Goal: Information Seeking & Learning: Find specific fact

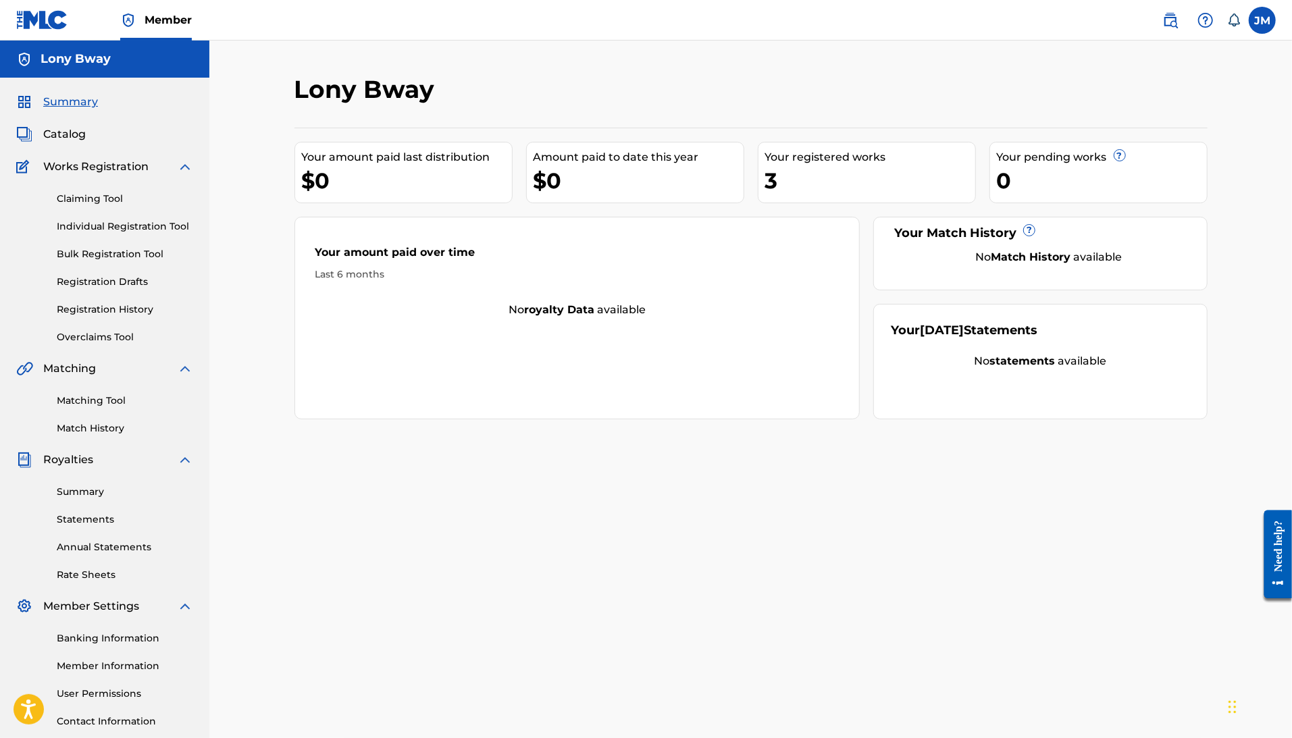
click at [111, 344] on link "Overclaims Tool" at bounding box center [125, 337] width 136 height 14
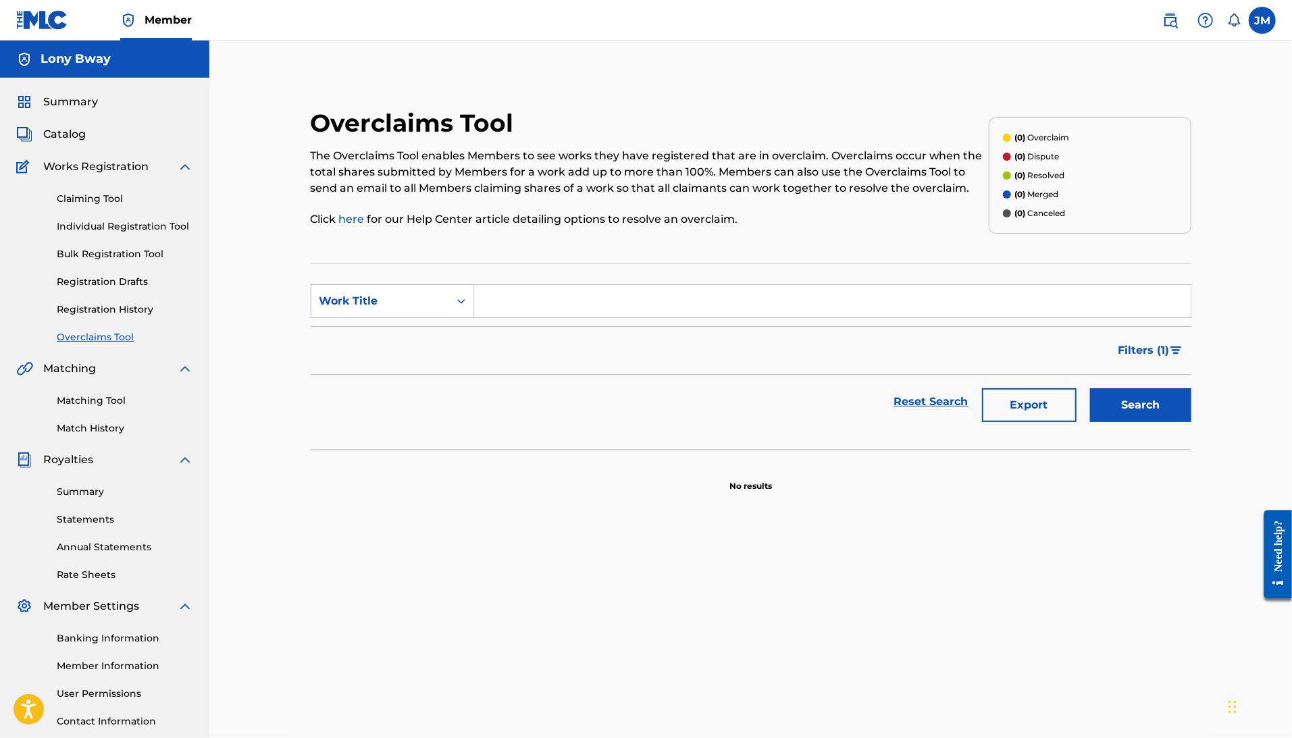
click at [113, 234] on link "Individual Registration Tool" at bounding box center [125, 227] width 136 height 14
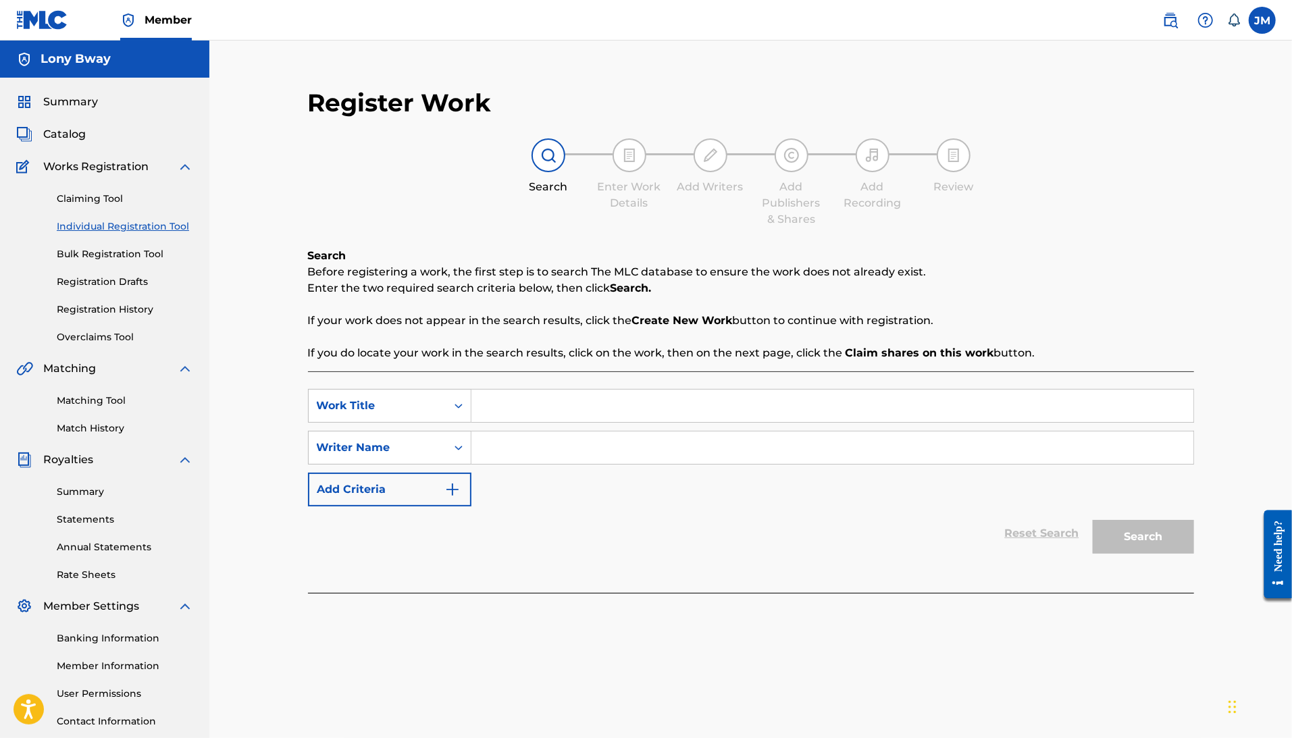
click at [122, 206] on link "Claiming Tool" at bounding box center [125, 199] width 136 height 14
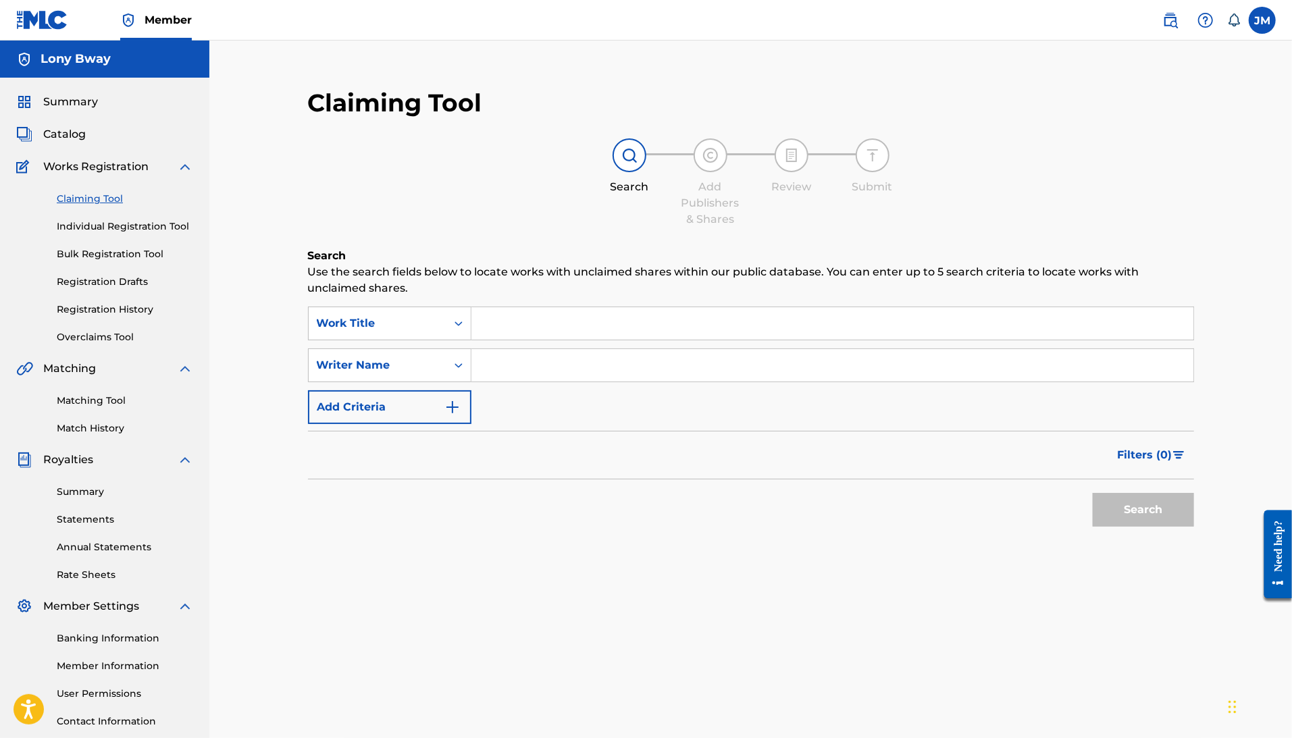
click at [126, 234] on link "Individual Registration Tool" at bounding box center [125, 227] width 136 height 14
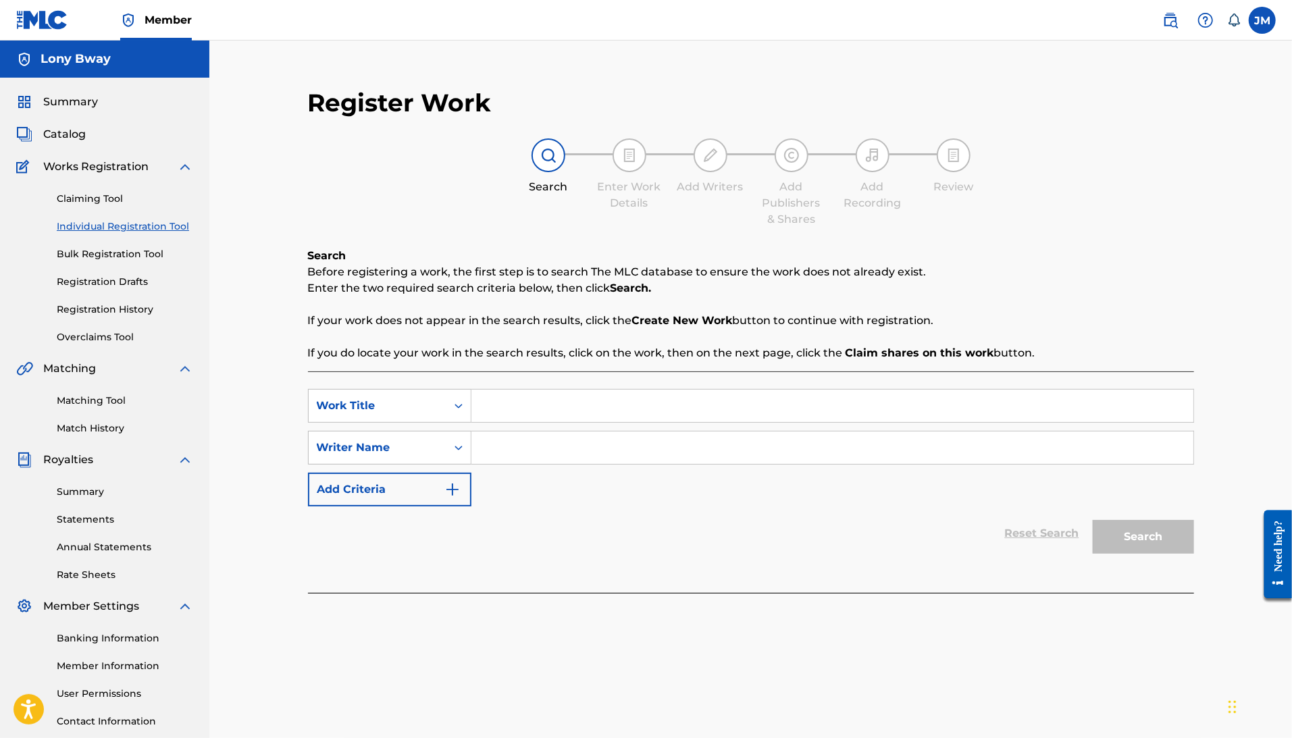
click at [90, 206] on link "Claiming Tool" at bounding box center [125, 199] width 136 height 14
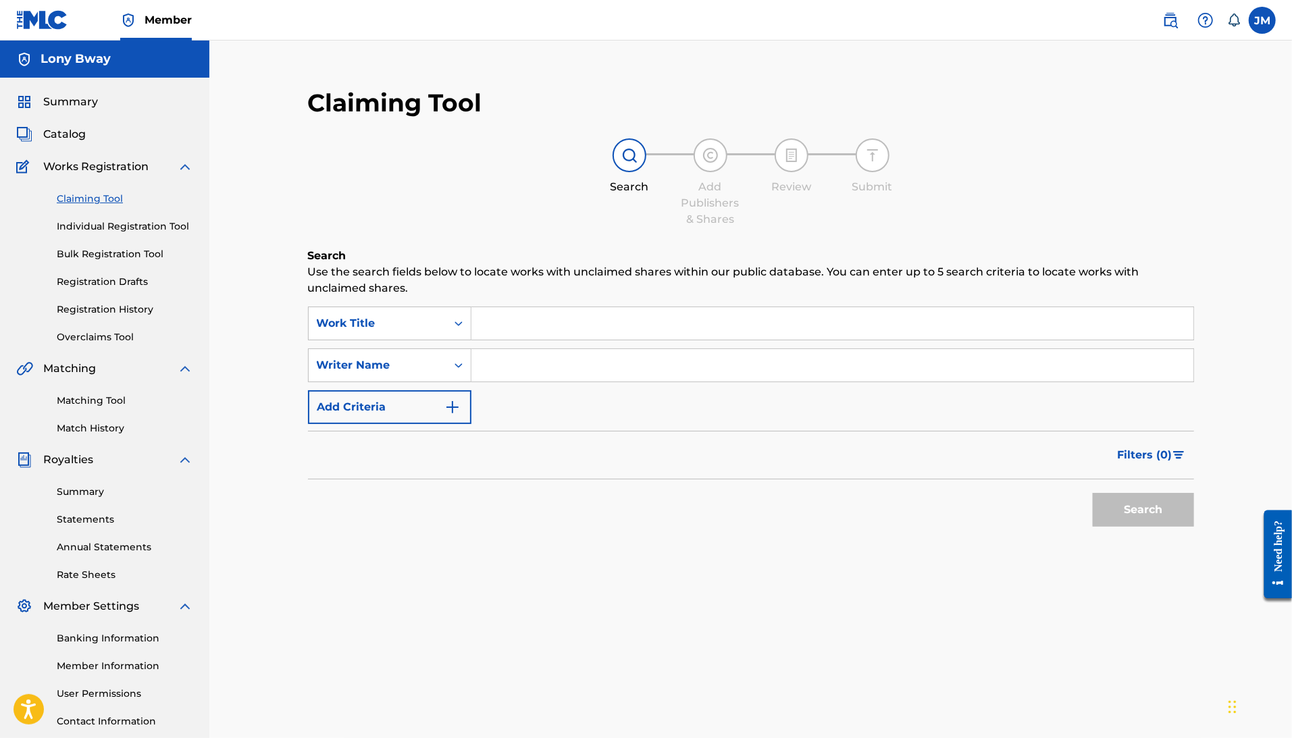
click at [163, 261] on link "Bulk Registration Tool" at bounding box center [125, 254] width 136 height 14
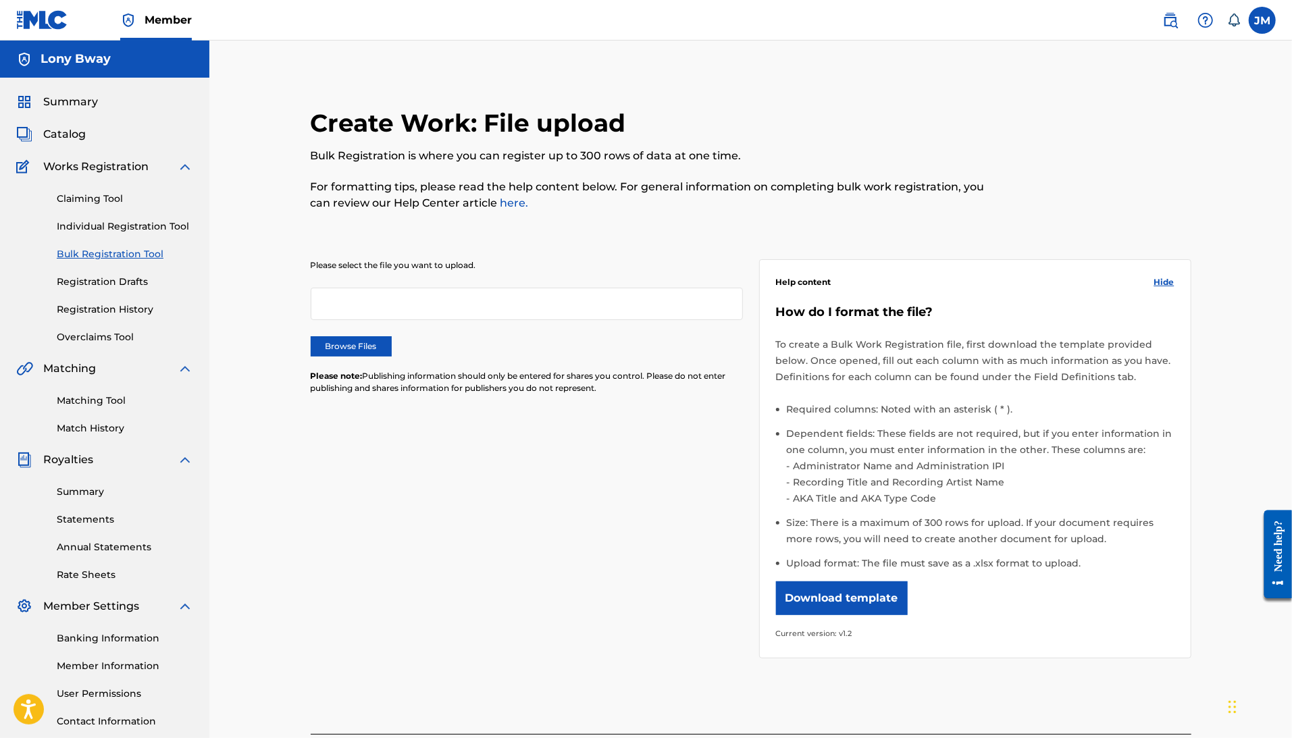
click at [108, 206] on link "Claiming Tool" at bounding box center [125, 199] width 136 height 14
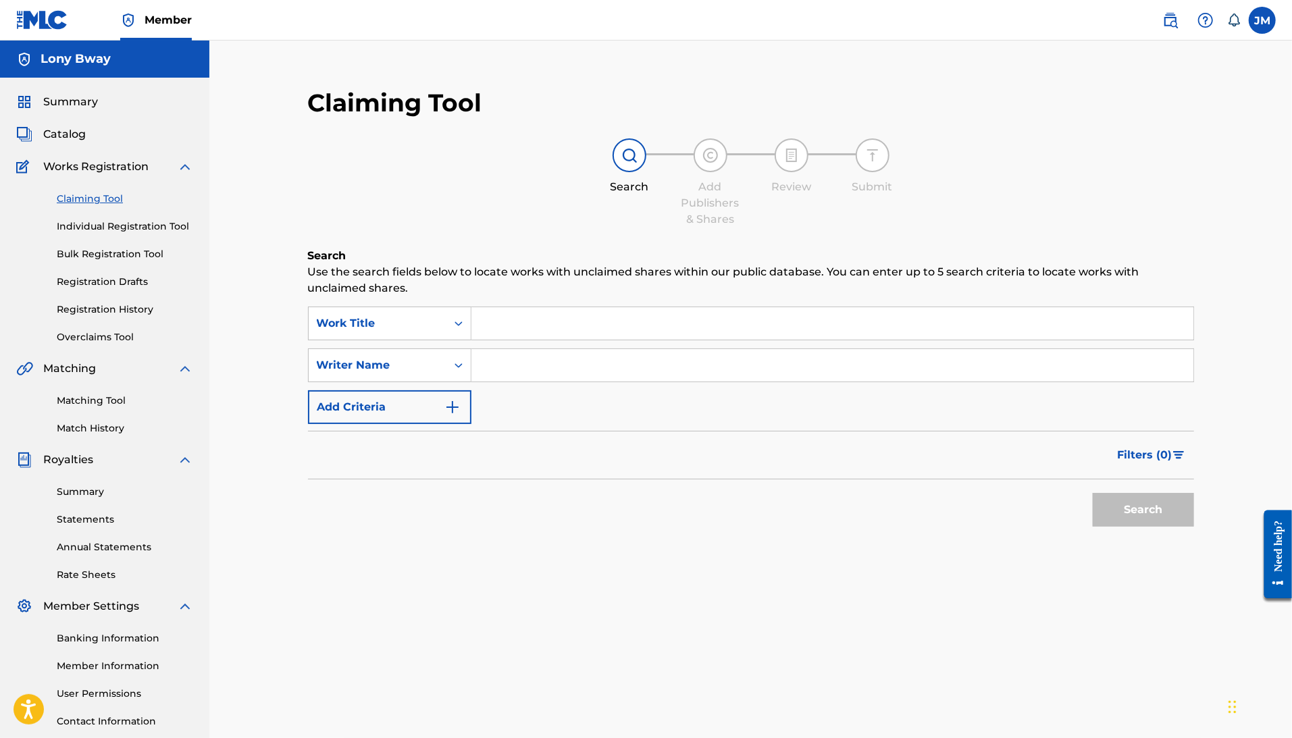
click at [523, 336] on input "Search Form" at bounding box center [832, 323] width 722 height 32
type input "the"
click at [517, 382] on input "Search Form" at bounding box center [832, 365] width 722 height 32
click at [1109, 533] on div "Search" at bounding box center [1140, 507] width 108 height 54
click at [1113, 527] on button "Search" at bounding box center [1143, 510] width 101 height 34
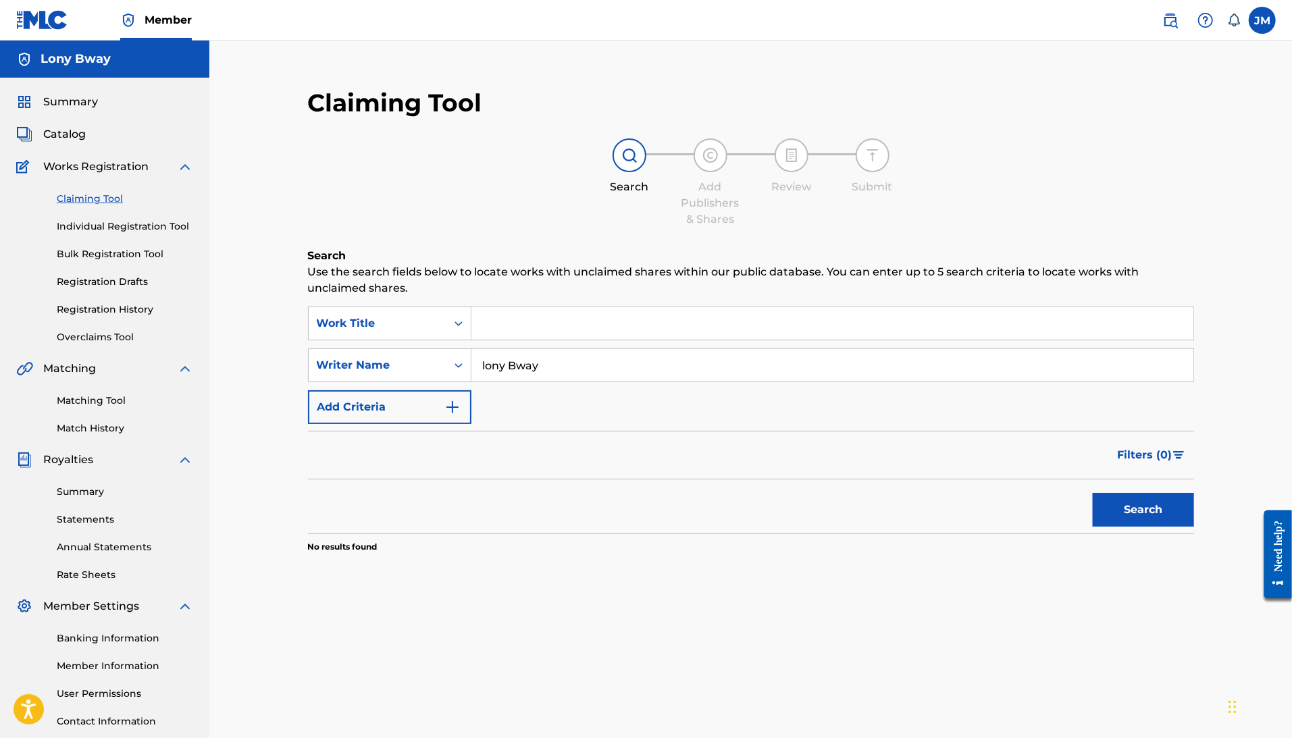
click at [524, 382] on input "lony Bway" at bounding box center [832, 365] width 722 height 32
type input "[PERSON_NAME]"
click at [1156, 527] on button "Search" at bounding box center [1143, 510] width 101 height 34
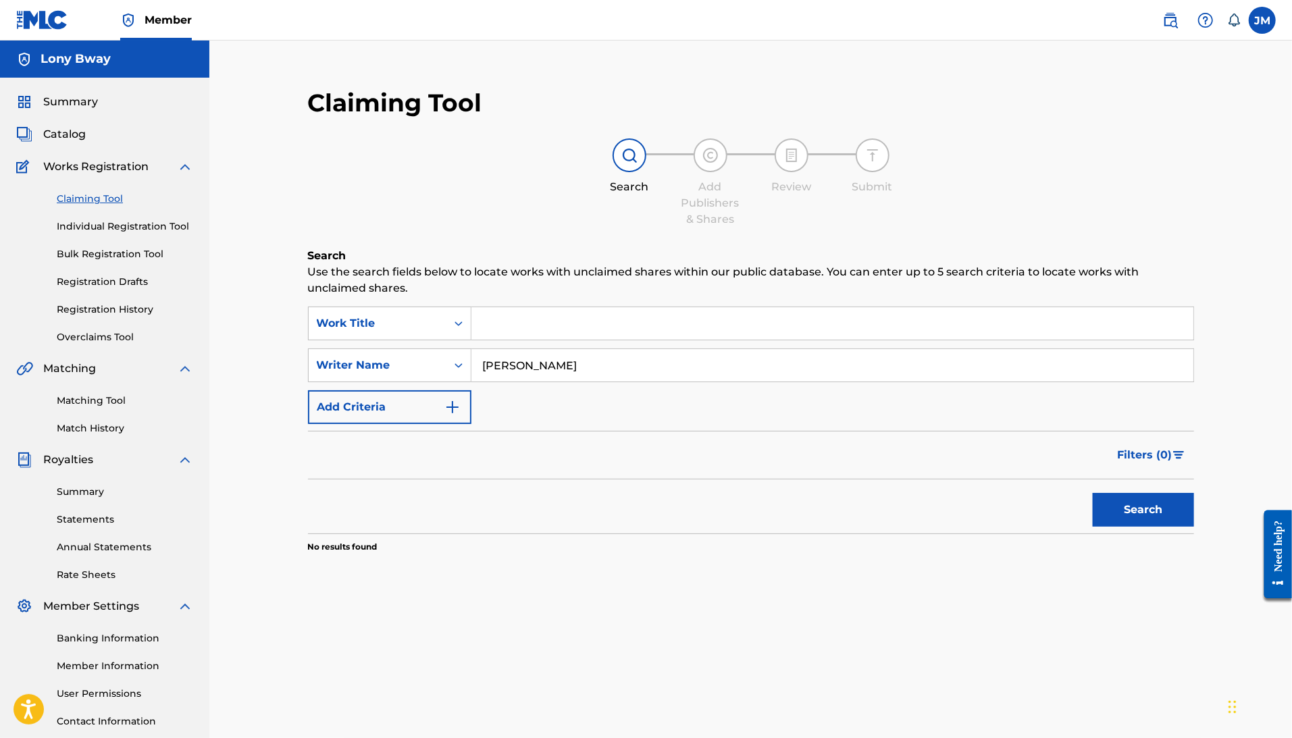
click at [538, 340] on input "Search Form" at bounding box center [832, 323] width 722 height 32
click at [74, 110] on span "Summary" at bounding box center [70, 102] width 55 height 16
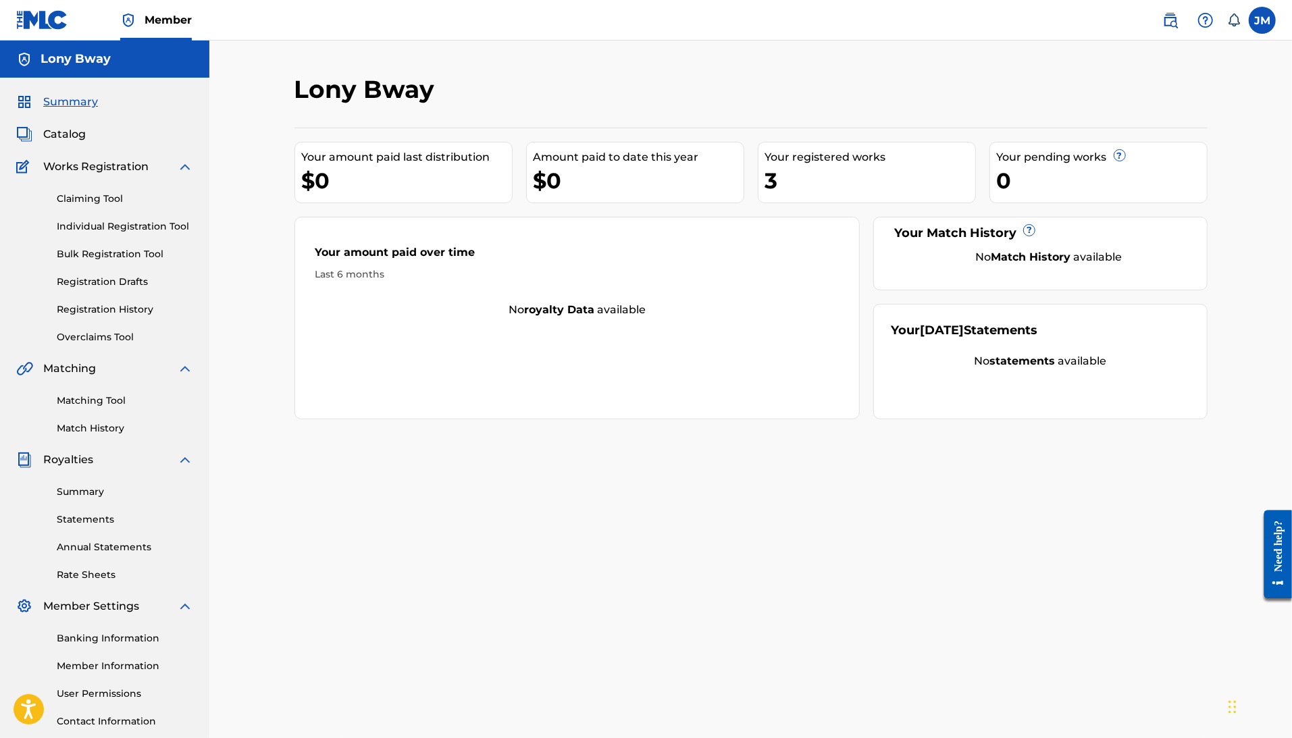
click at [816, 165] on div "Your registered works" at bounding box center [870, 157] width 210 height 16
click at [84, 143] on span "Catalog" at bounding box center [64, 134] width 43 height 16
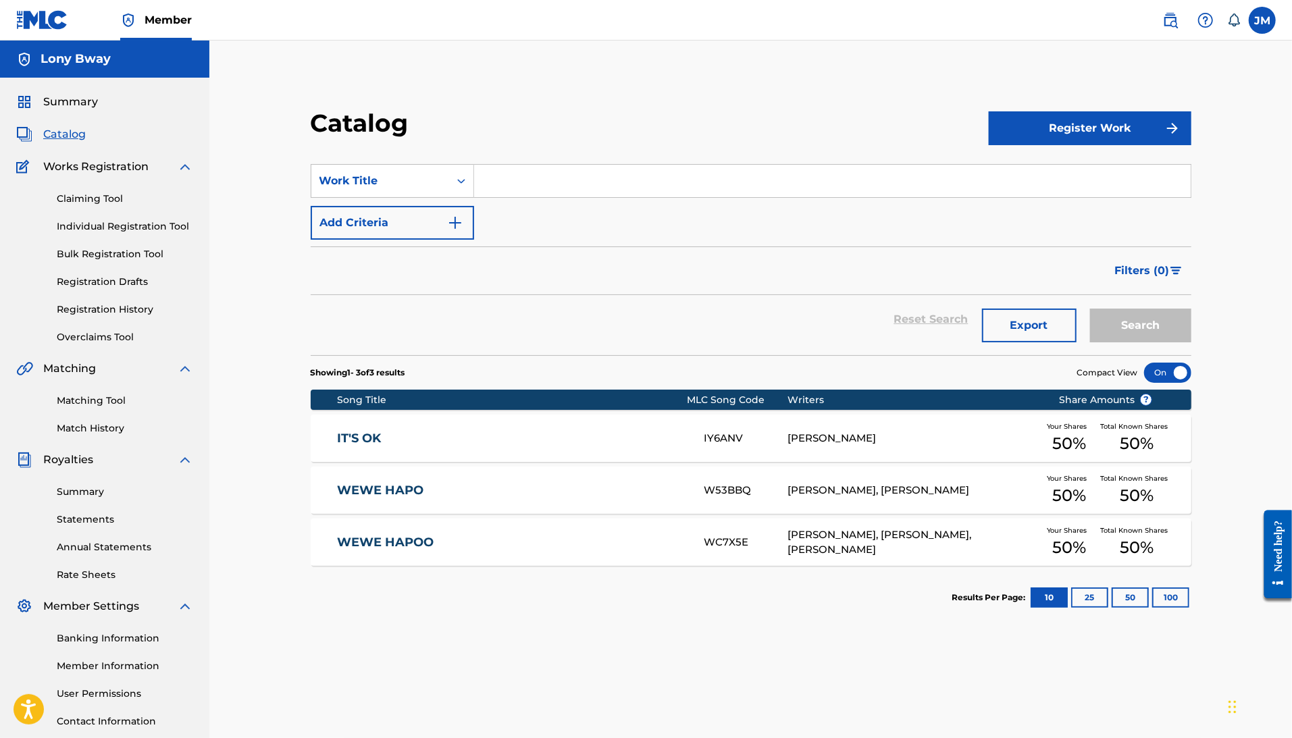
click at [550, 182] on section "SearchWithCriteria9b442238-6949-4757-bb22-e3ab59ada366 Work Title Add Criteria …" at bounding box center [751, 251] width 881 height 207
click at [555, 197] on input "Search Form" at bounding box center [832, 181] width 717 height 32
type input "it"
click at [1013, 446] on div "[PERSON_NAME]" at bounding box center [913, 439] width 251 height 16
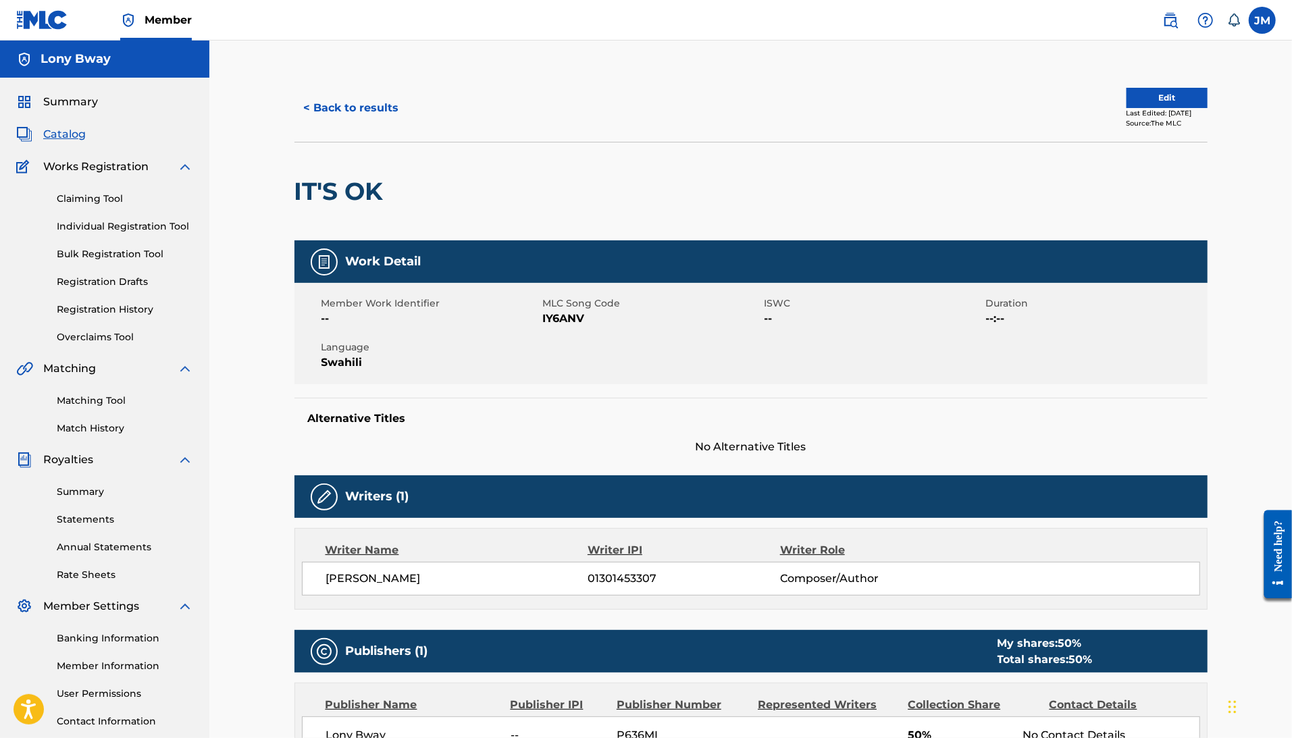
click at [303, 125] on button "< Back to results" at bounding box center [351, 108] width 114 height 34
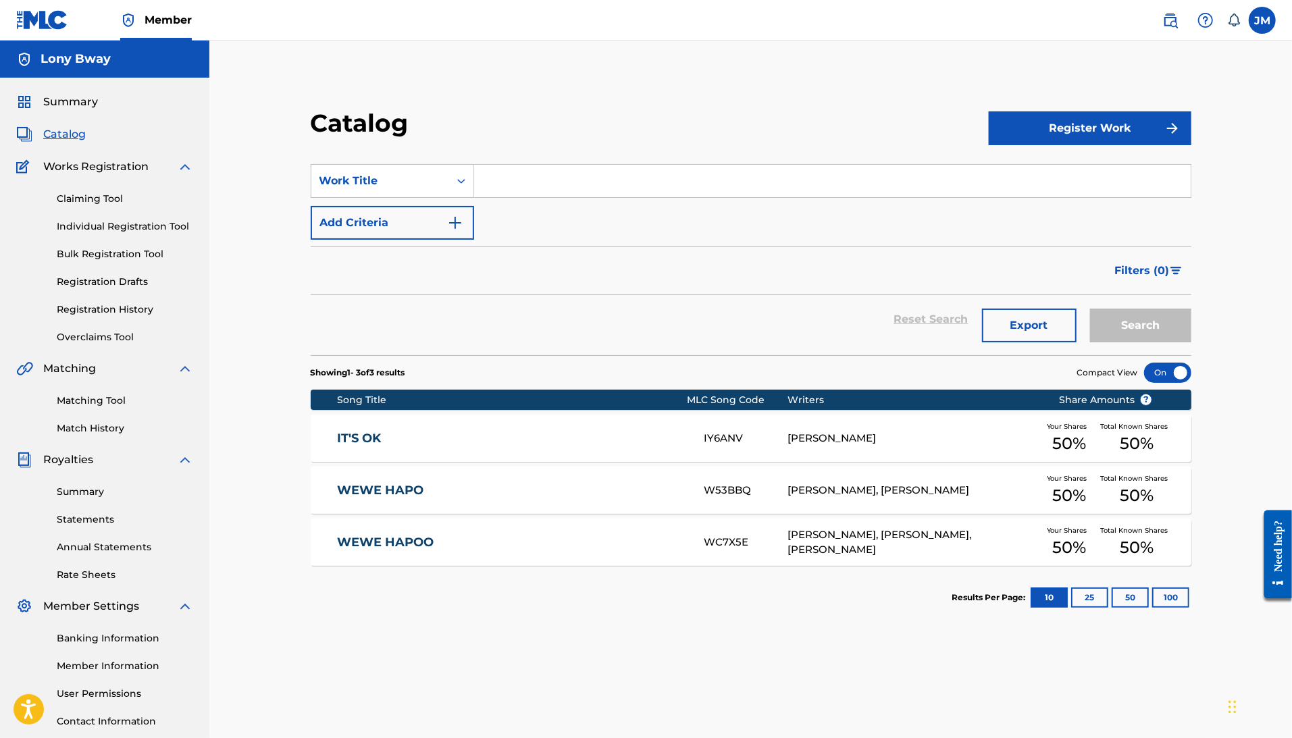
click at [566, 197] on input "Search Form" at bounding box center [832, 181] width 717 height 32
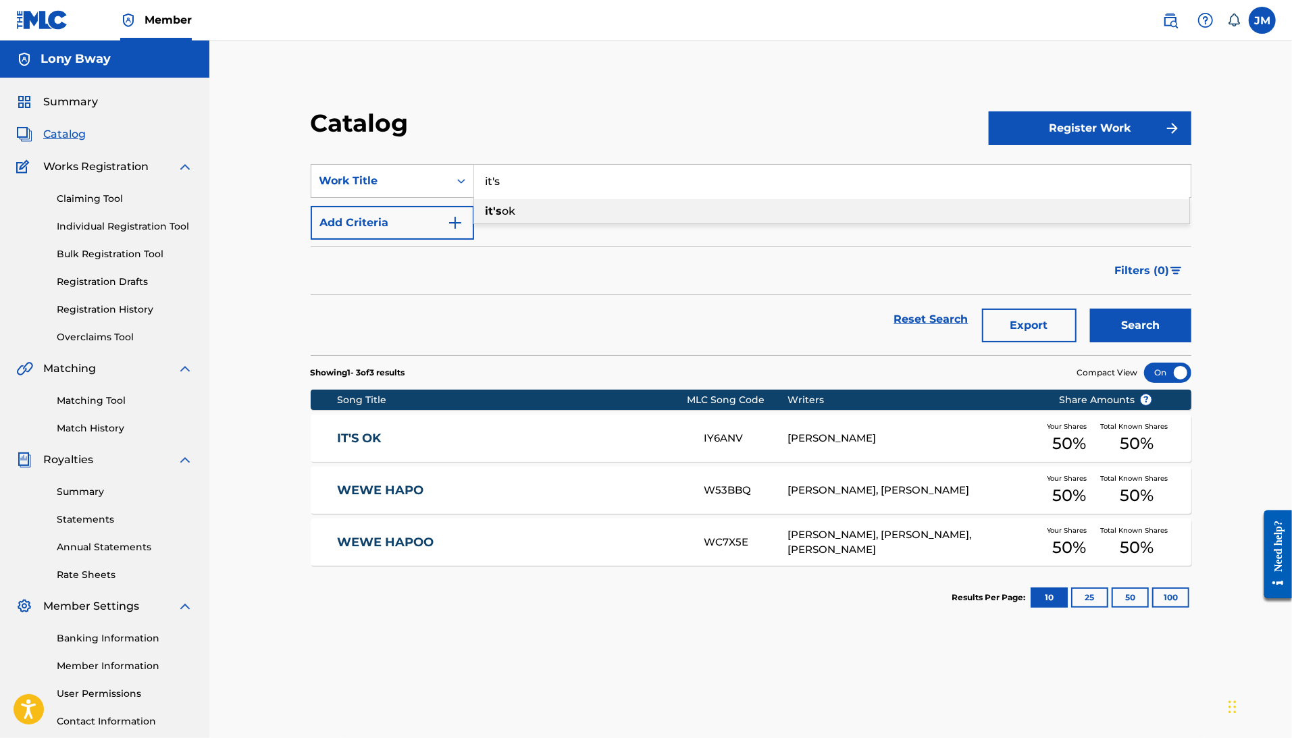
click at [562, 224] on div "it's ok" at bounding box center [831, 211] width 715 height 24
type input "it's ok"
click at [1164, 342] on button "Search" at bounding box center [1140, 326] width 101 height 34
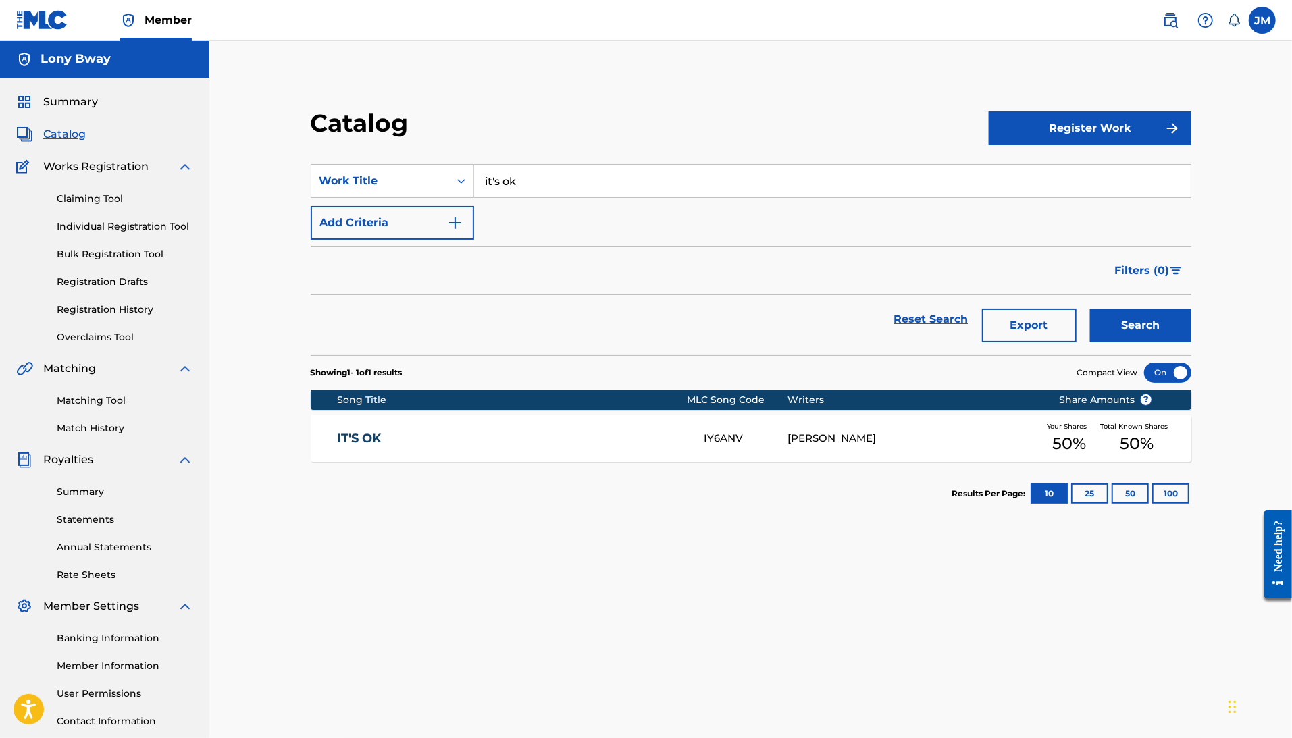
click at [876, 462] on div "IT'S OK IY6ANV [PERSON_NAME] Your Shares 50 % Total Known Shares 50 %" at bounding box center [751, 438] width 881 height 47
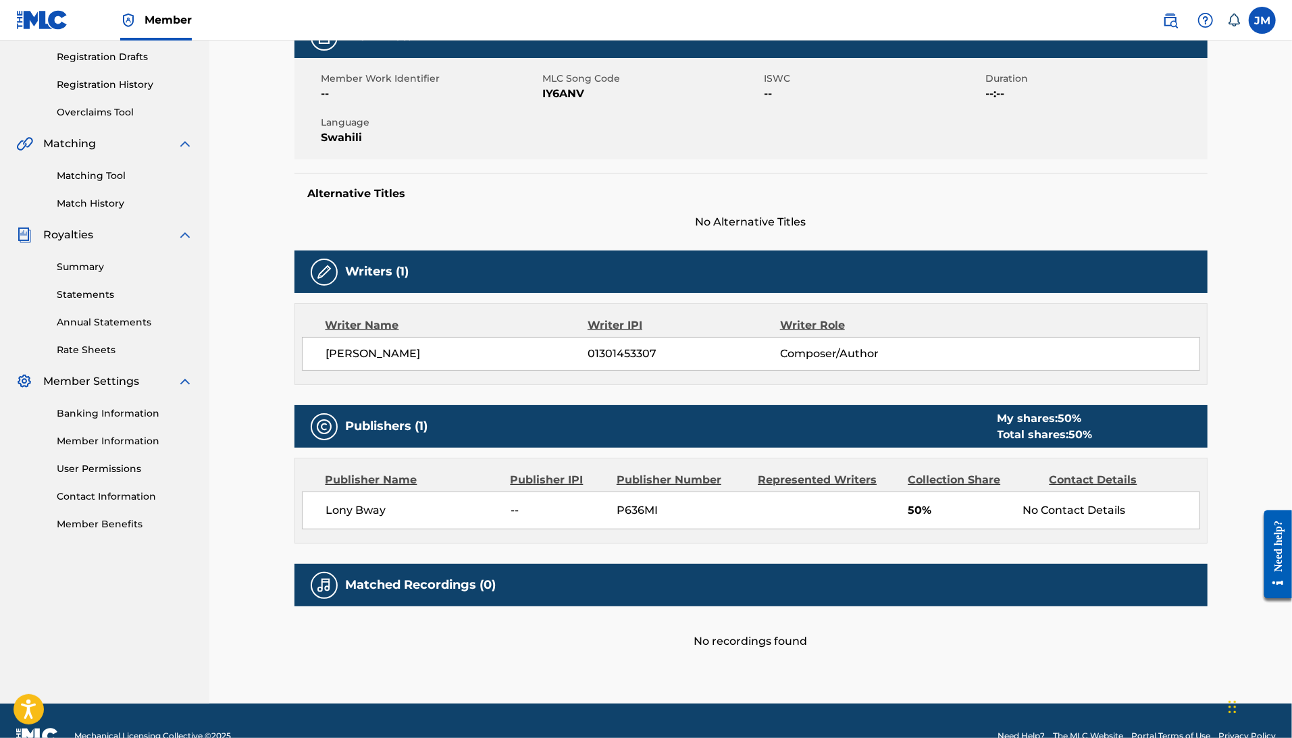
scroll to position [168, 0]
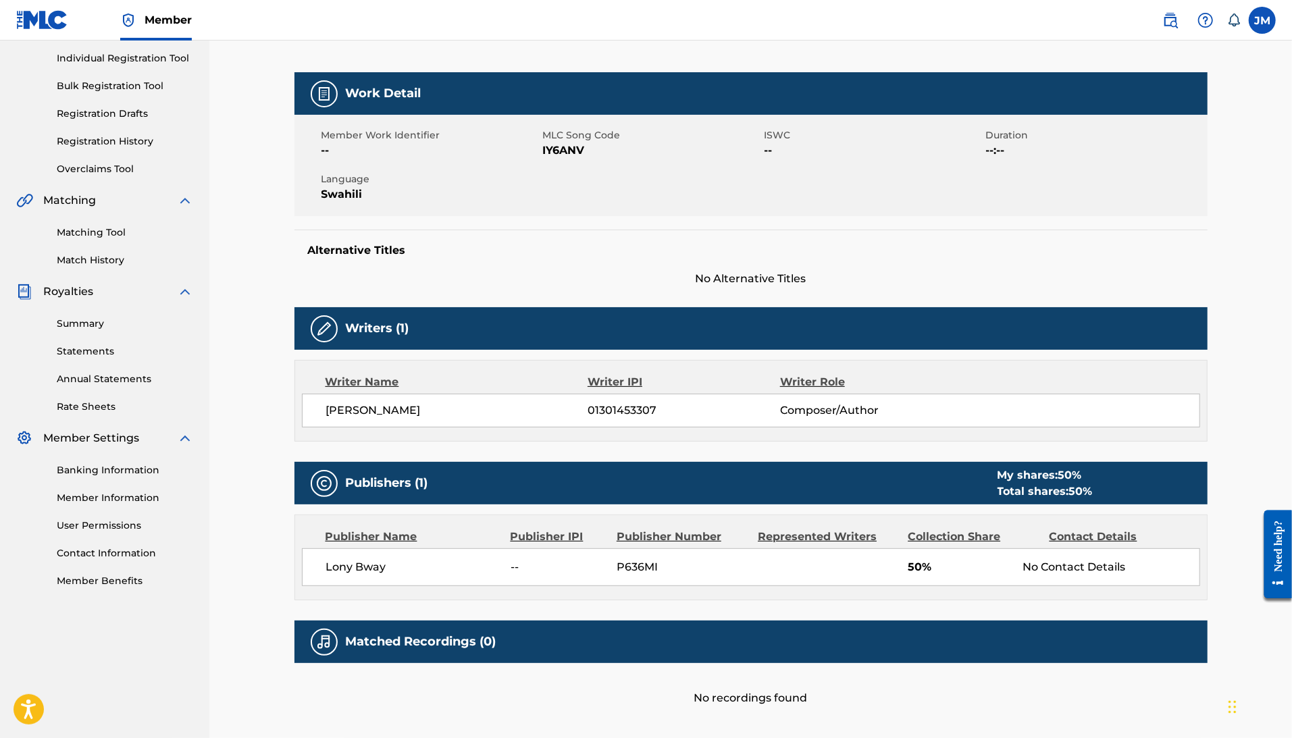
click at [120, 240] on link "Matching Tool" at bounding box center [125, 233] width 136 height 14
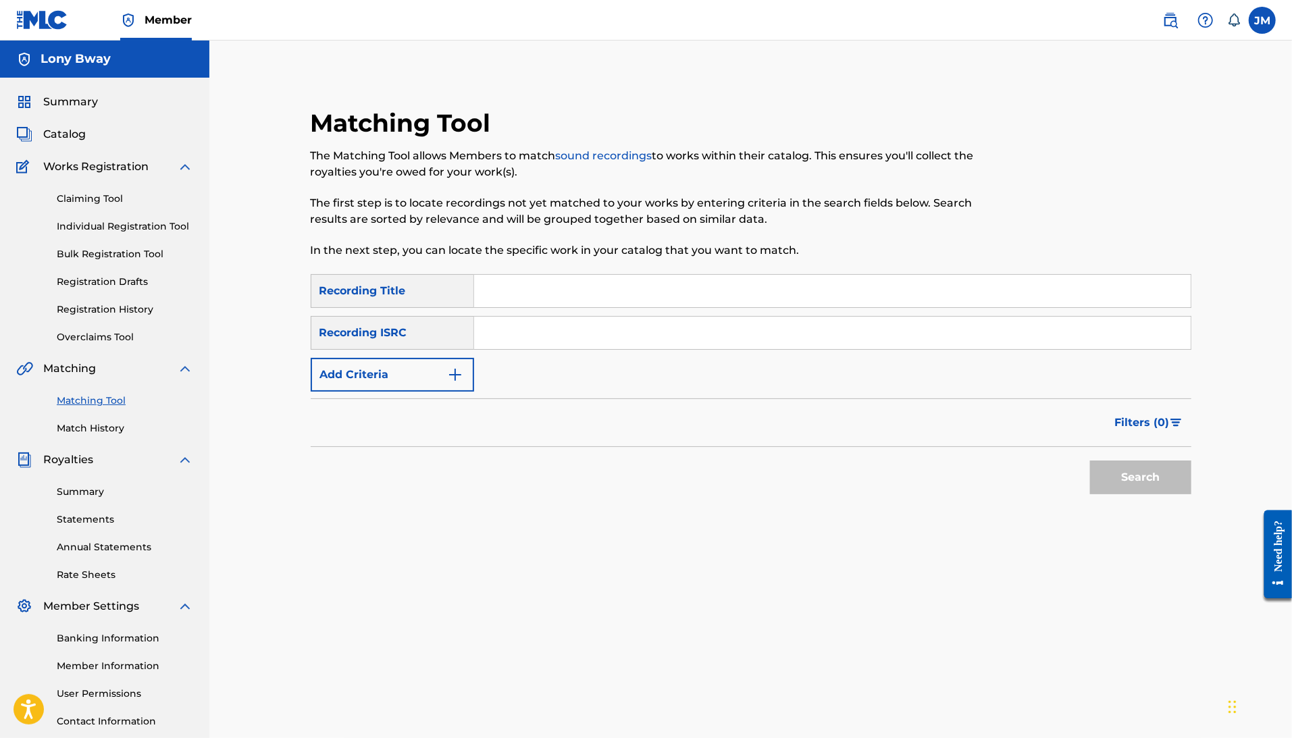
click at [538, 307] on input "Search Form" at bounding box center [832, 291] width 717 height 32
paste input "NAPENDA"
type input "NAPENDA"
click at [1191, 494] on button "Search" at bounding box center [1140, 478] width 101 height 34
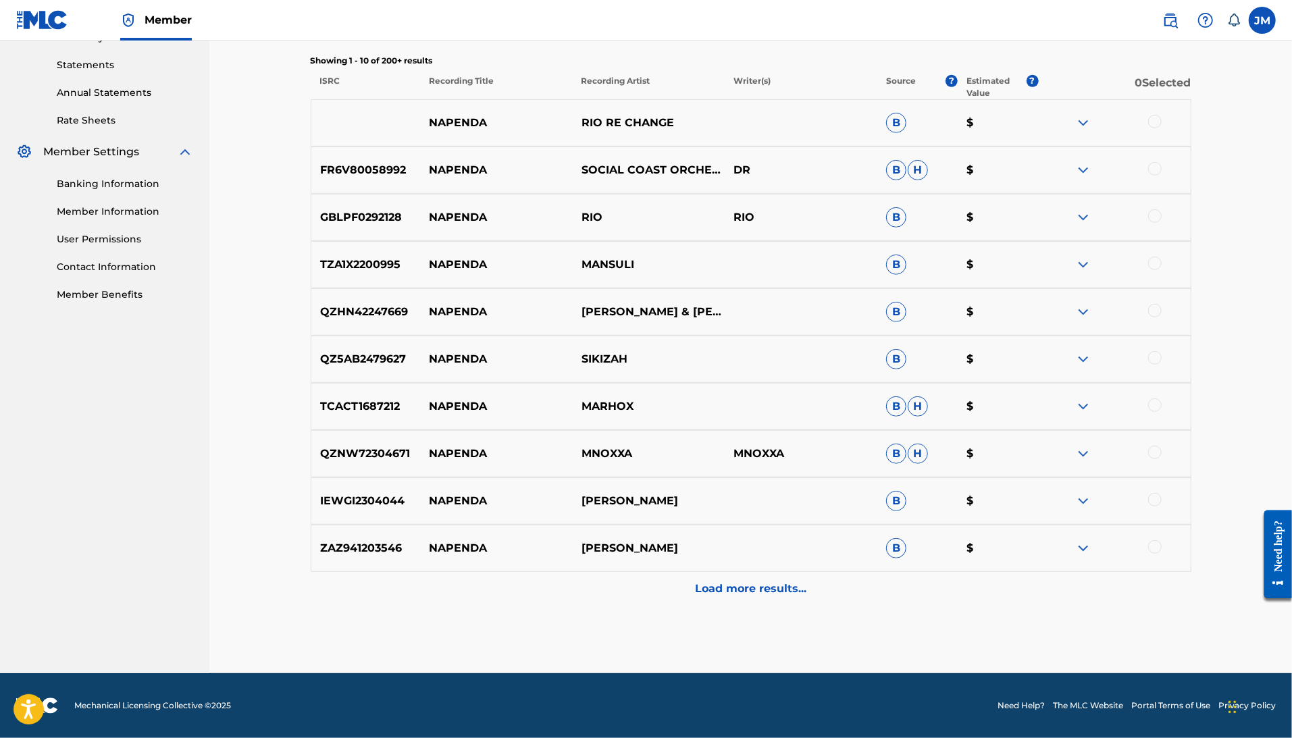
scroll to position [630, 0]
click at [773, 593] on p "Load more results..." at bounding box center [750, 589] width 111 height 16
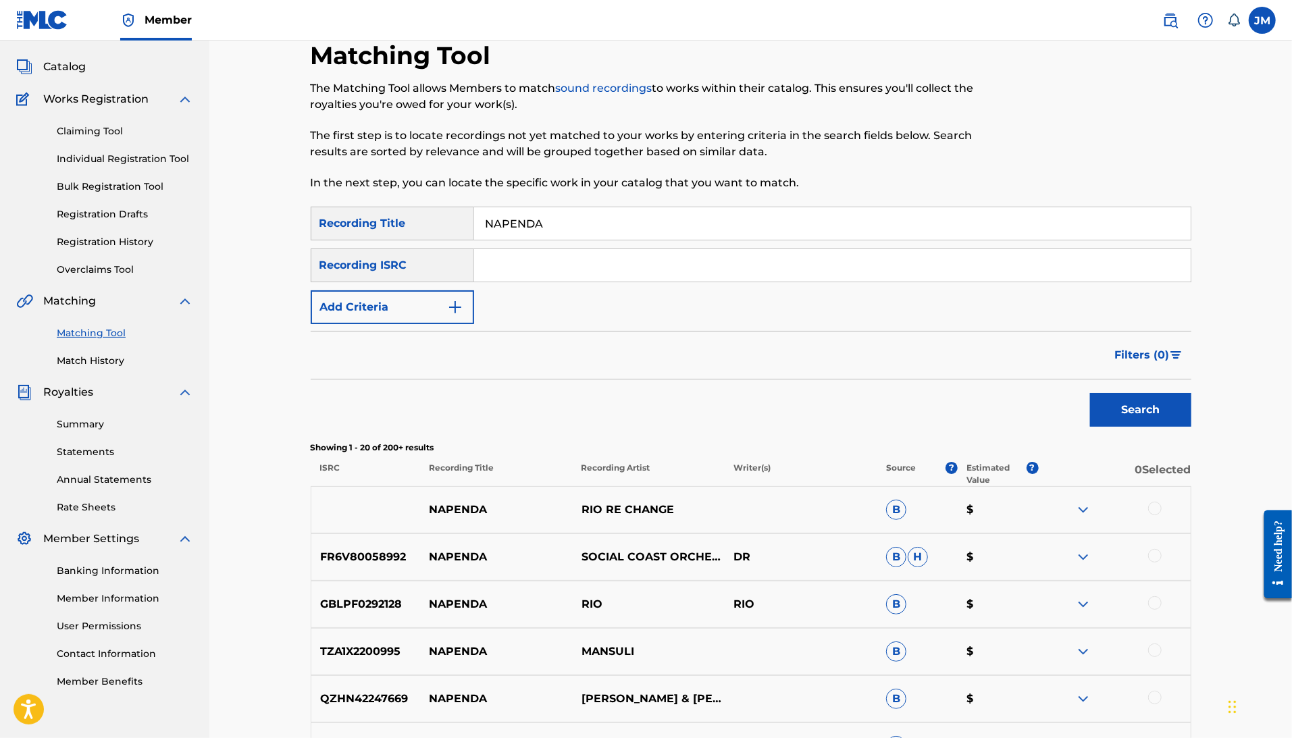
scroll to position [0, 0]
